Goal: Find specific page/section

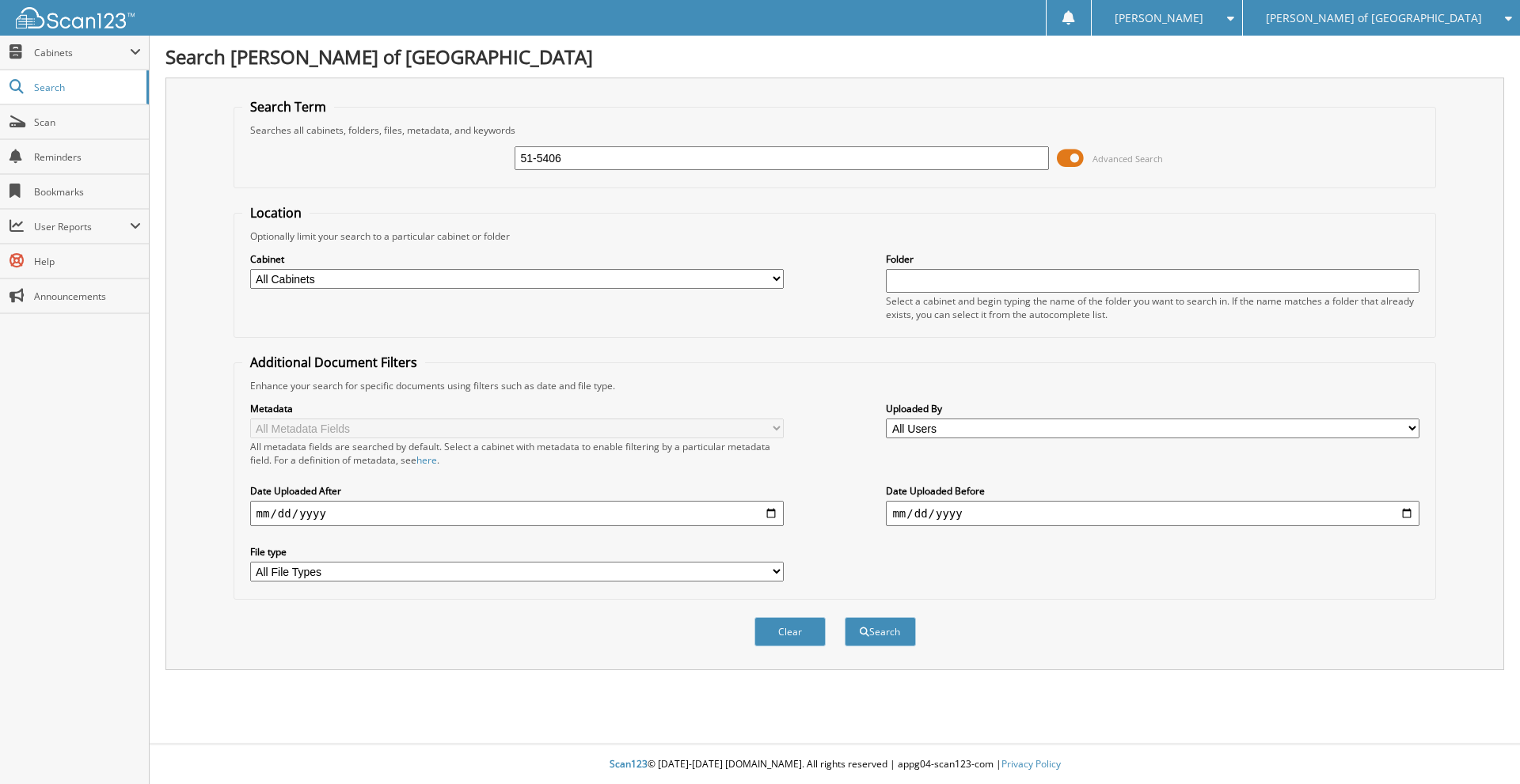
type input "51-5406"
click at [845, 617] on button "Search" at bounding box center [880, 631] width 71 height 29
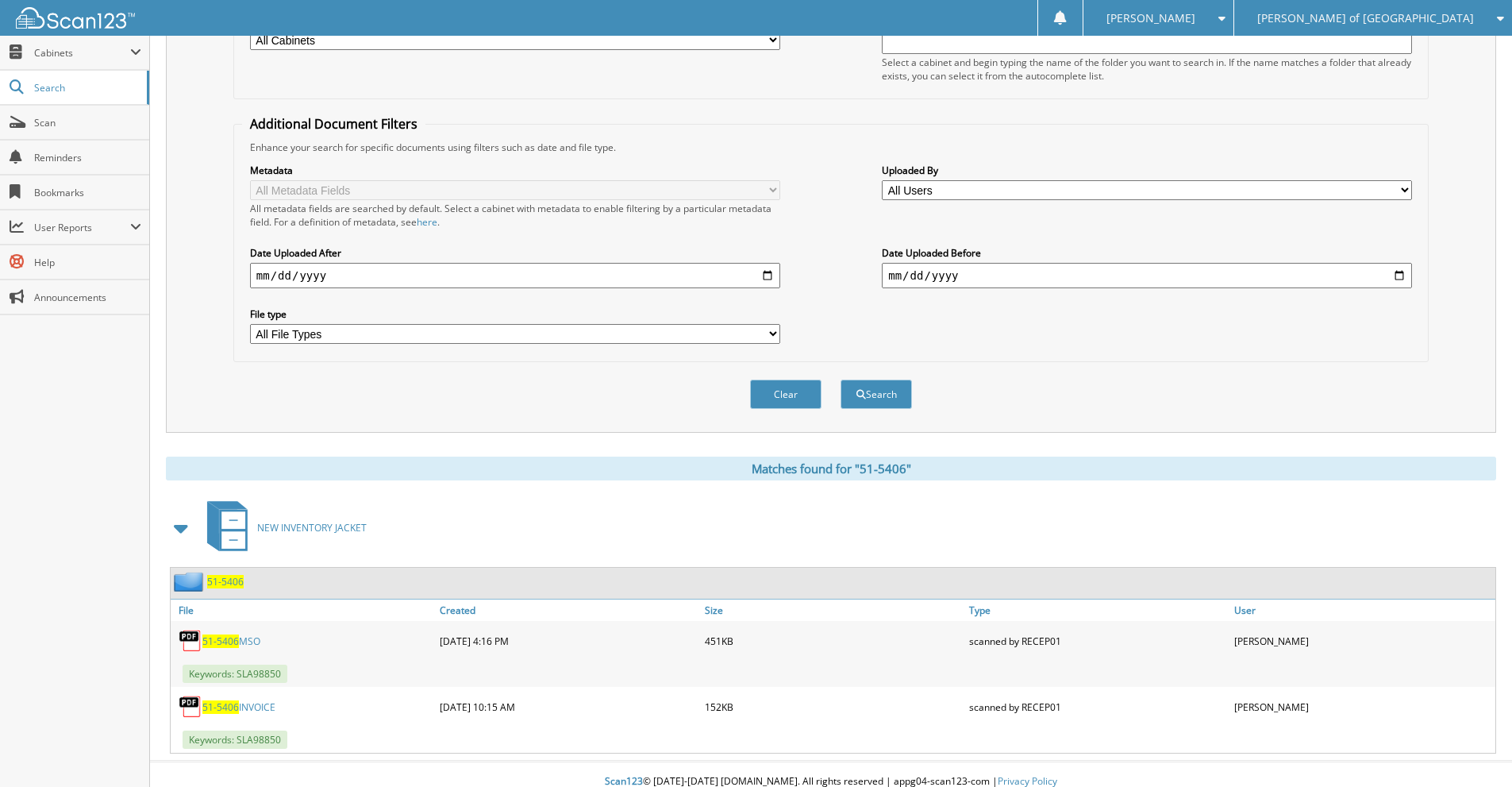
scroll to position [255, 0]
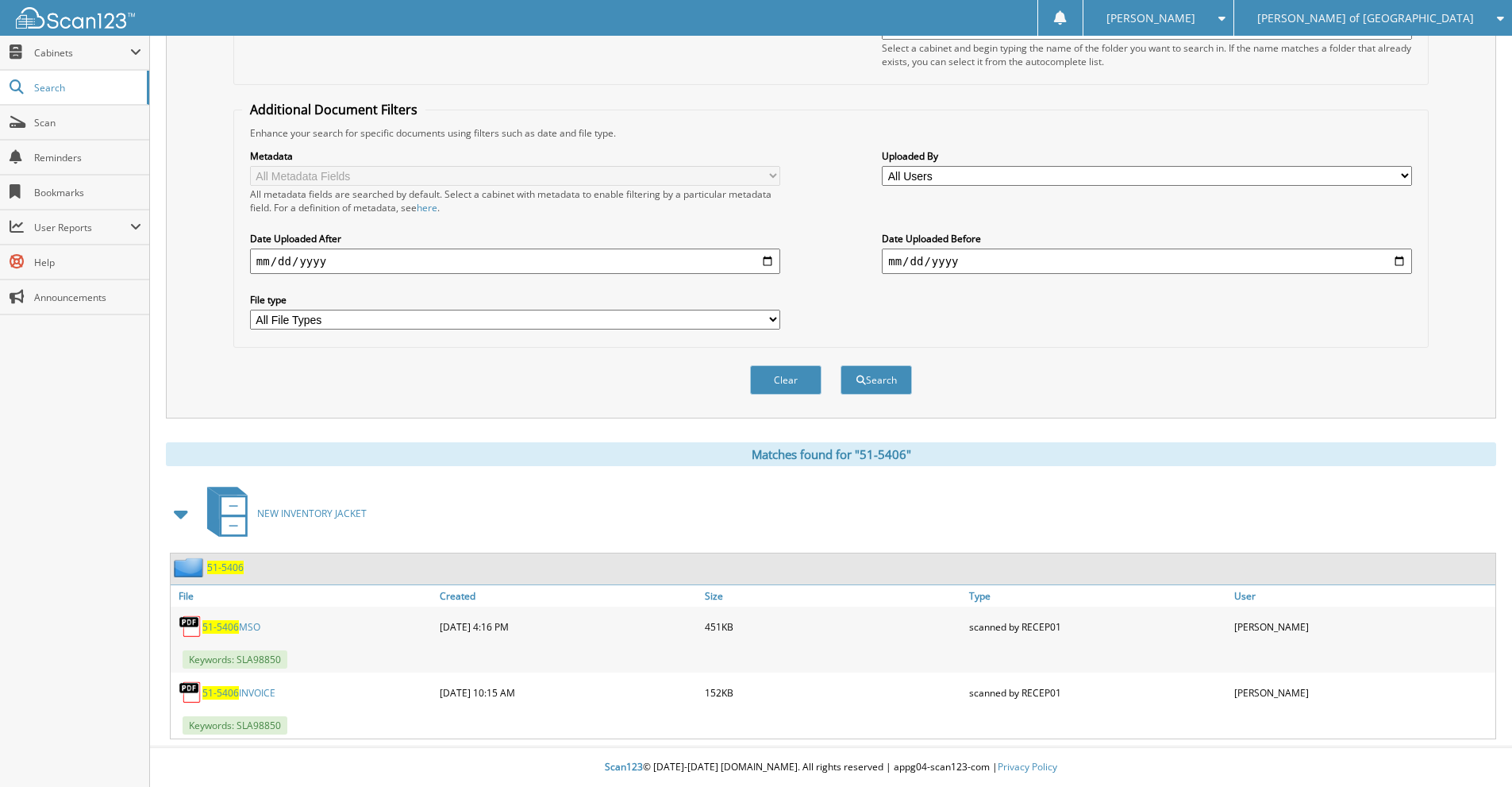
click at [239, 627] on link "51-5406 MSO" at bounding box center [232, 627] width 58 height 13
click at [1423, 8] on div "[PERSON_NAME] of [GEOGRAPHIC_DATA]" at bounding box center [1374, 18] width 262 height 36
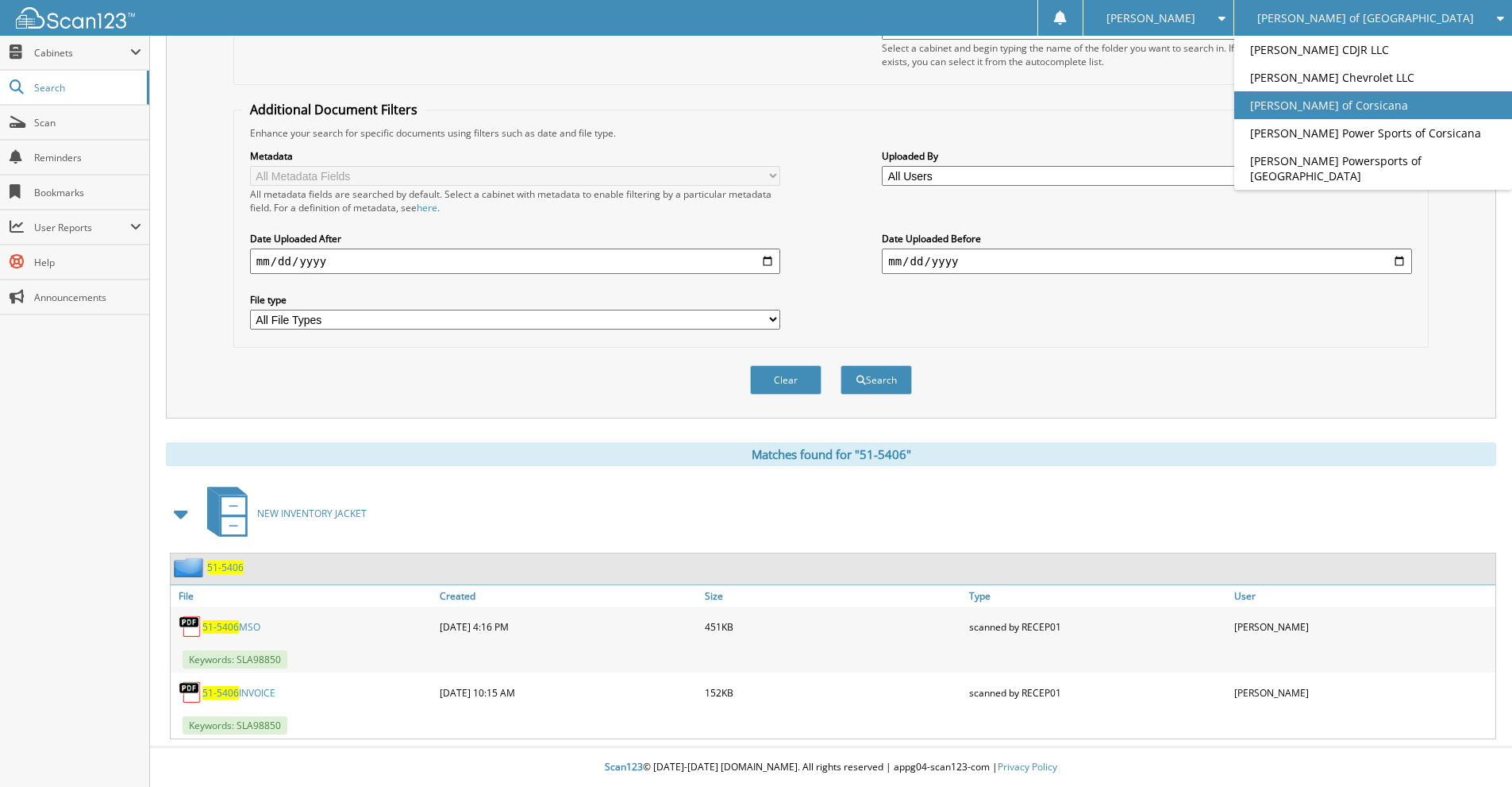
click at [1411, 107] on link "[PERSON_NAME] of Corsicana" at bounding box center [1373, 105] width 278 height 27
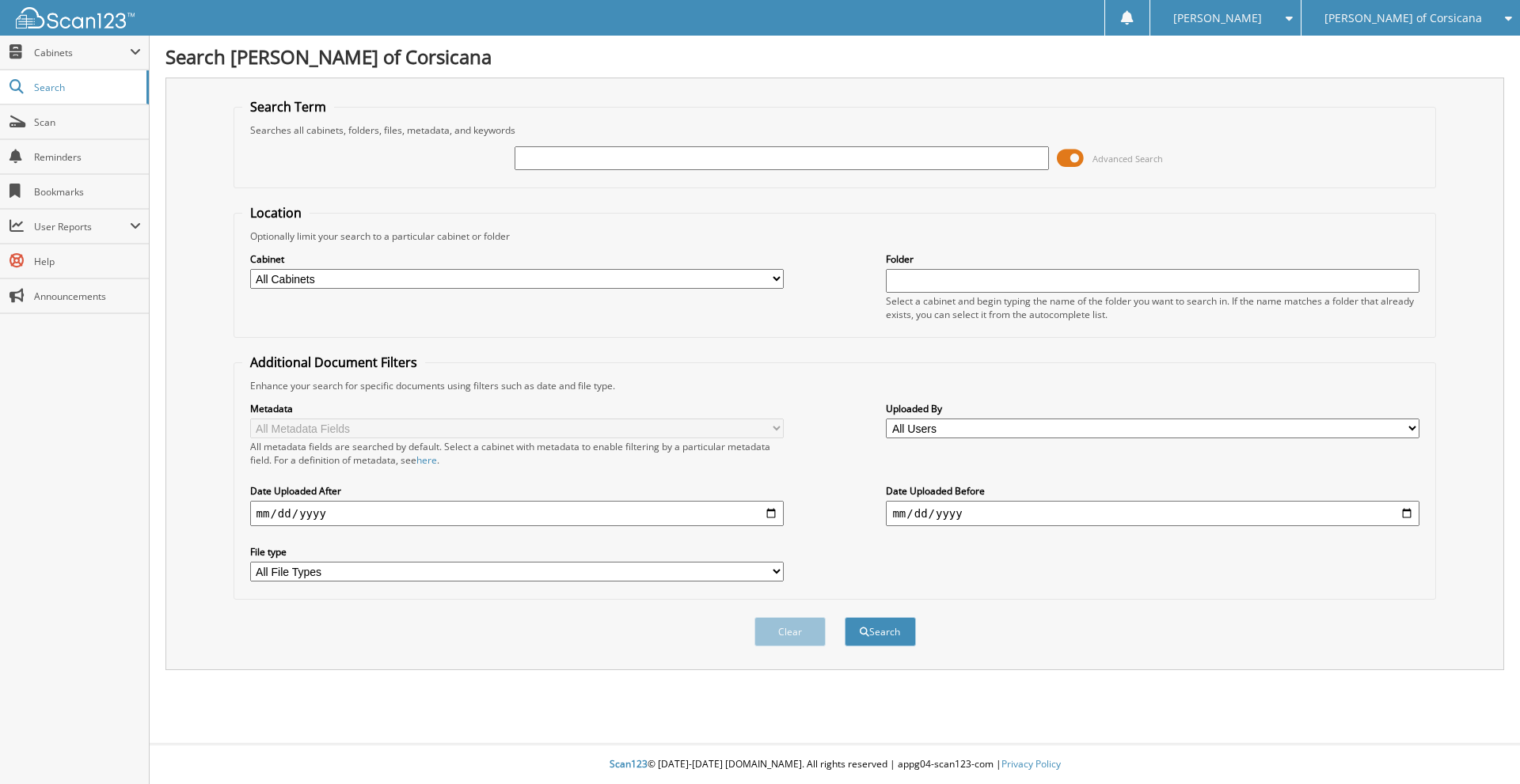
click at [48, 145] on link "Reminders" at bounding box center [74, 157] width 148 height 34
click at [63, 51] on span "Cabinets" at bounding box center [82, 53] width 96 height 13
click at [48, 79] on link "This Company" at bounding box center [74, 86] width 148 height 34
